Goal: Information Seeking & Learning: Learn about a topic

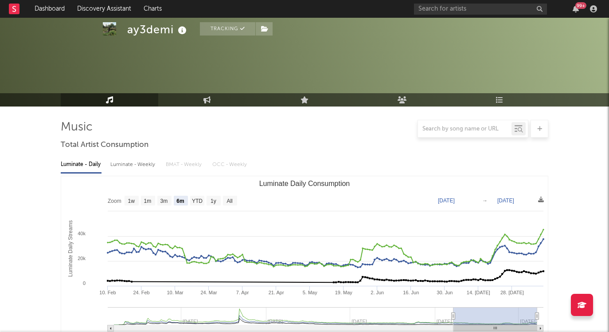
select select "6m"
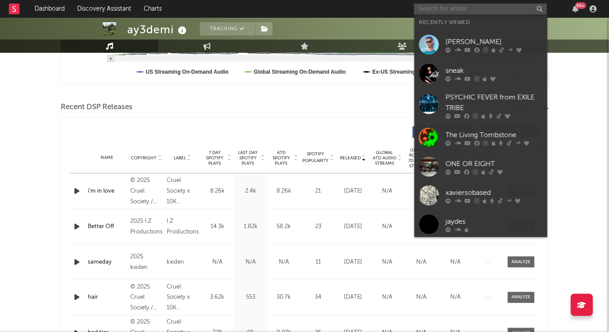
click at [470, 10] on input "text" at bounding box center [480, 9] width 133 height 11
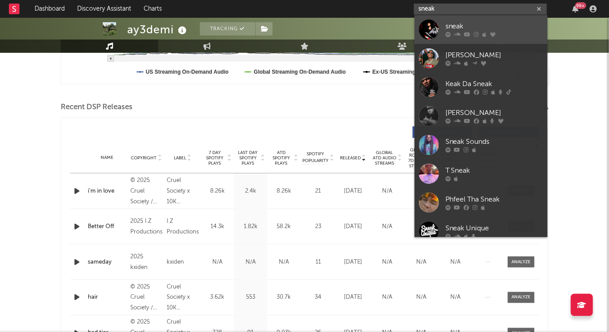
type input "sneak"
click at [461, 25] on div "sneak" at bounding box center [495, 26] width 98 height 11
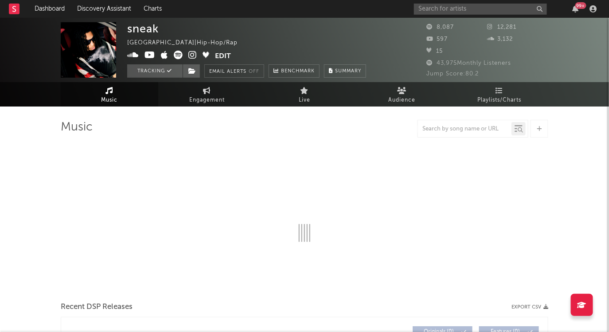
select select "1w"
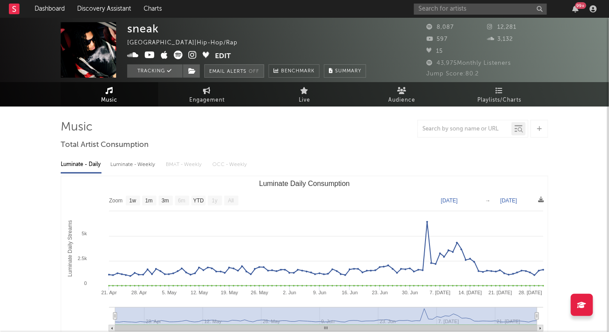
click at [223, 71] on button "Email Alerts Off" at bounding box center [234, 70] width 60 height 13
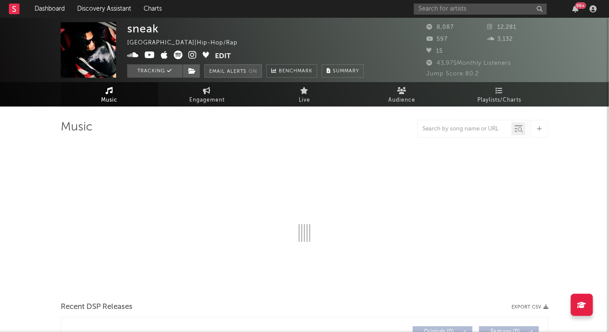
select select "1w"
